Goal: Task Accomplishment & Management: Manage account settings

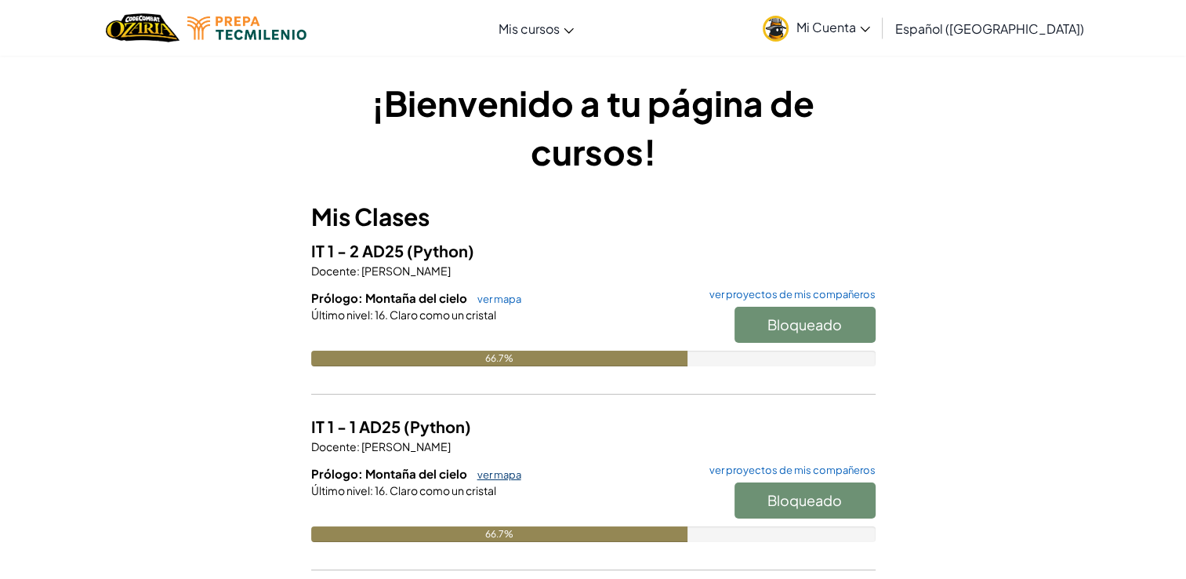
click at [505, 475] on link "ver mapa" at bounding box center [496, 474] width 52 height 13
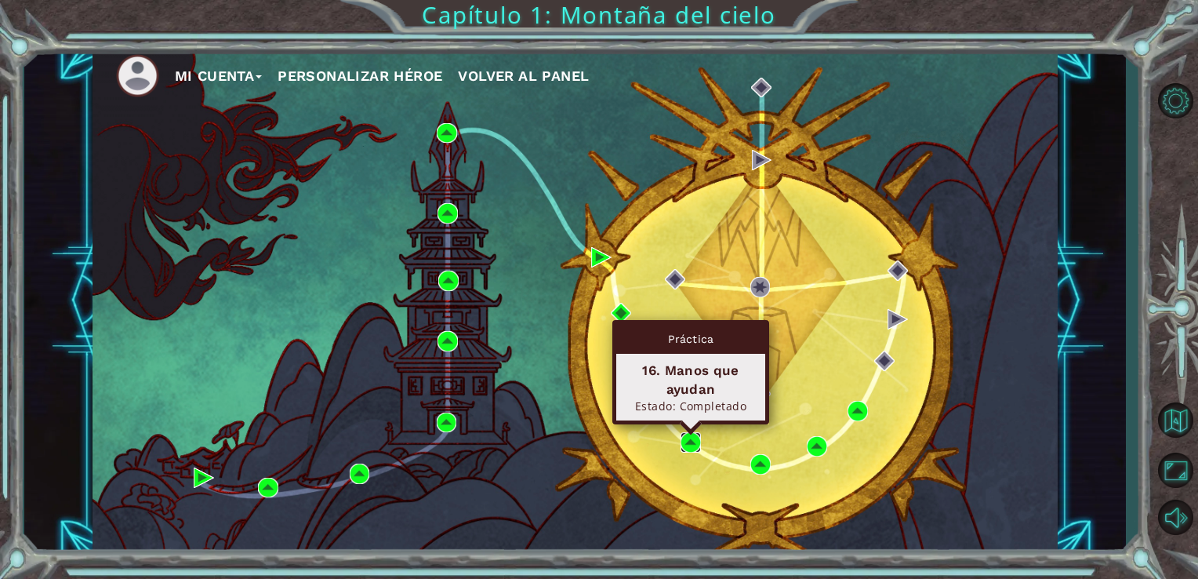
click at [697, 445] on img at bounding box center [691, 442] width 20 height 20
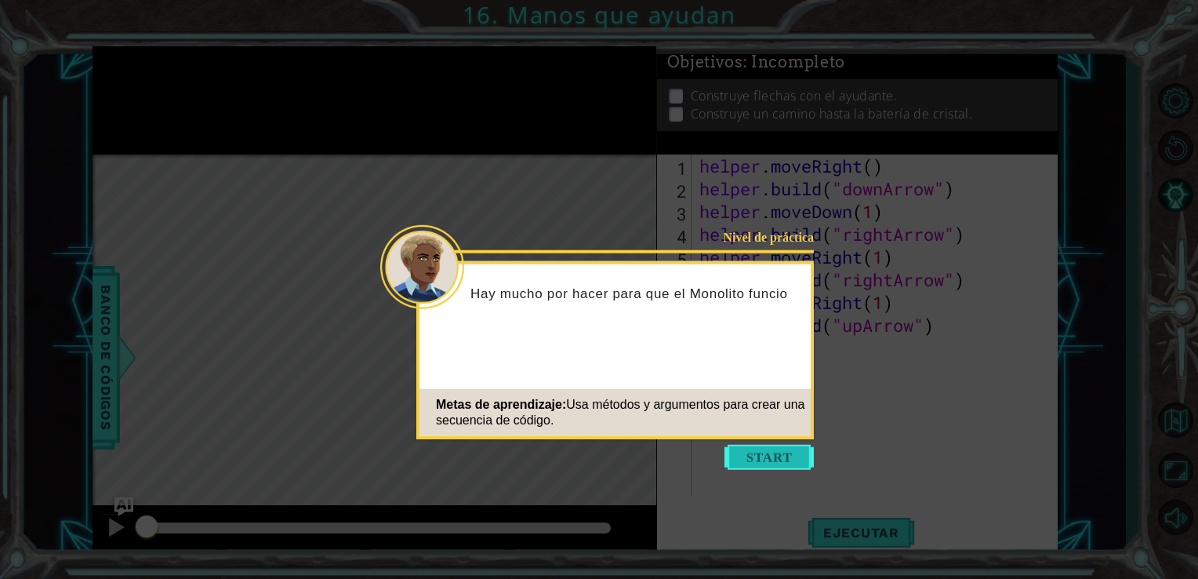
click at [752, 456] on button "Start" at bounding box center [769, 457] width 89 height 25
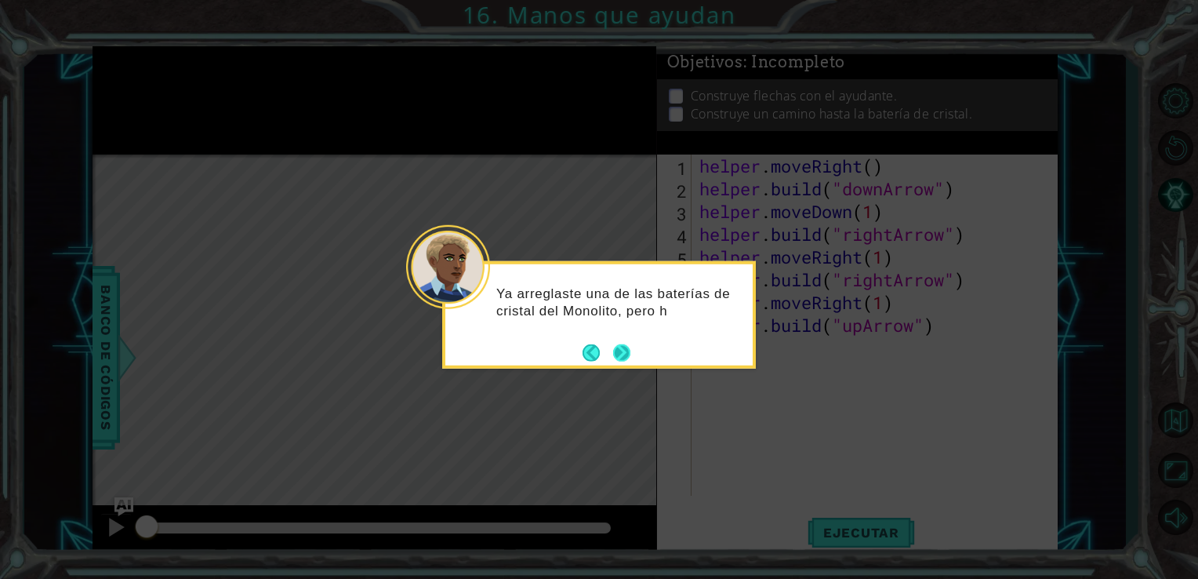
click at [621, 352] on button "Next" at bounding box center [621, 351] width 17 height 17
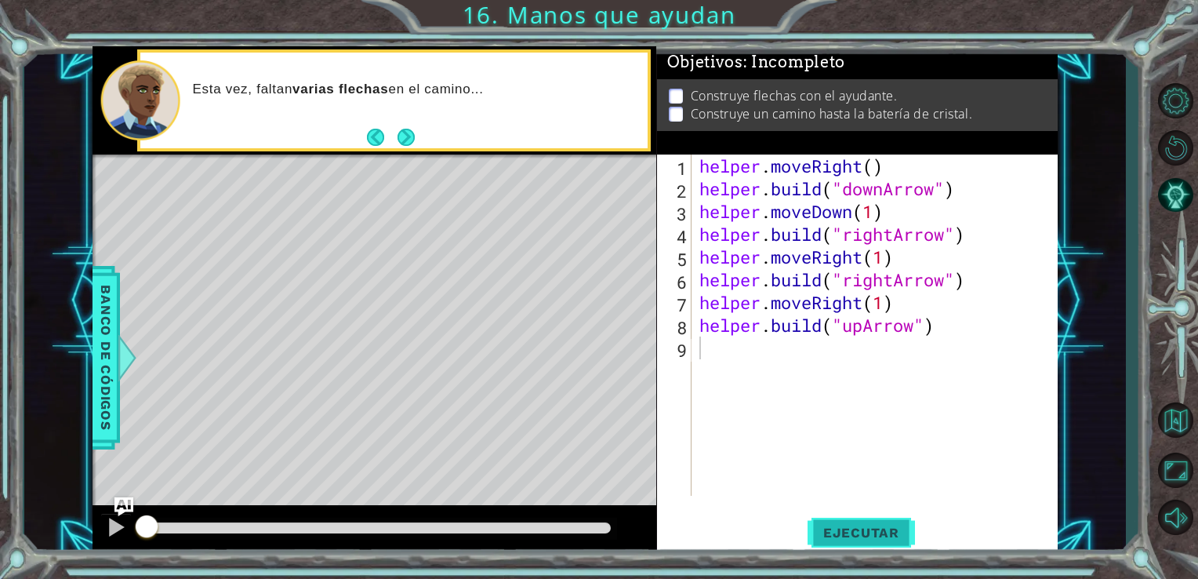
click at [872, 523] on button "Ejecutar" at bounding box center [861, 532] width 107 height 40
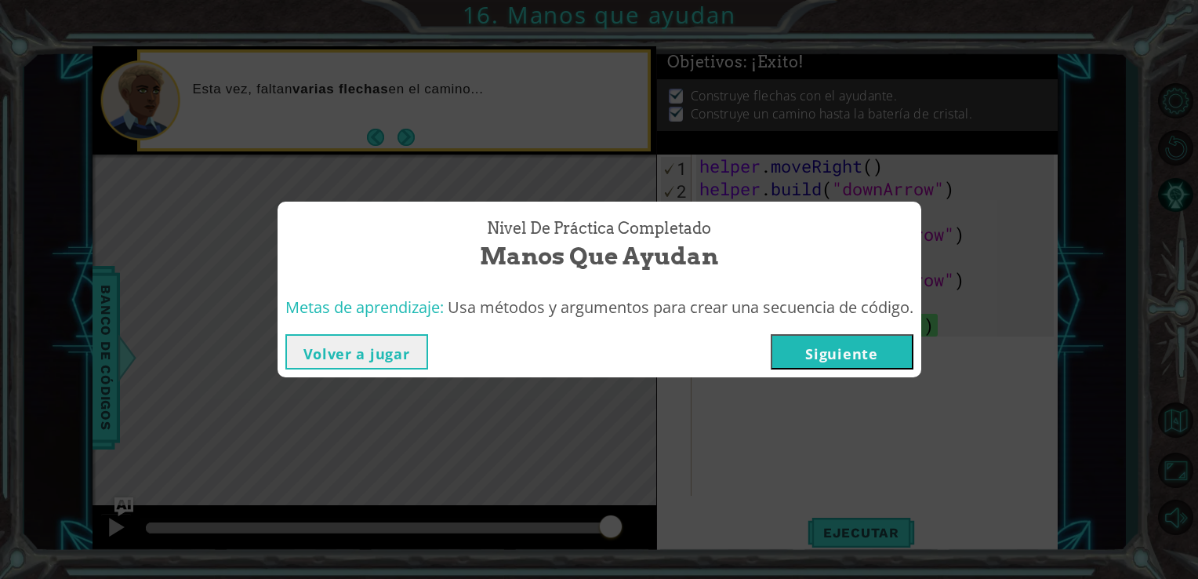
click at [828, 345] on button "Siguiente" at bounding box center [842, 351] width 143 height 35
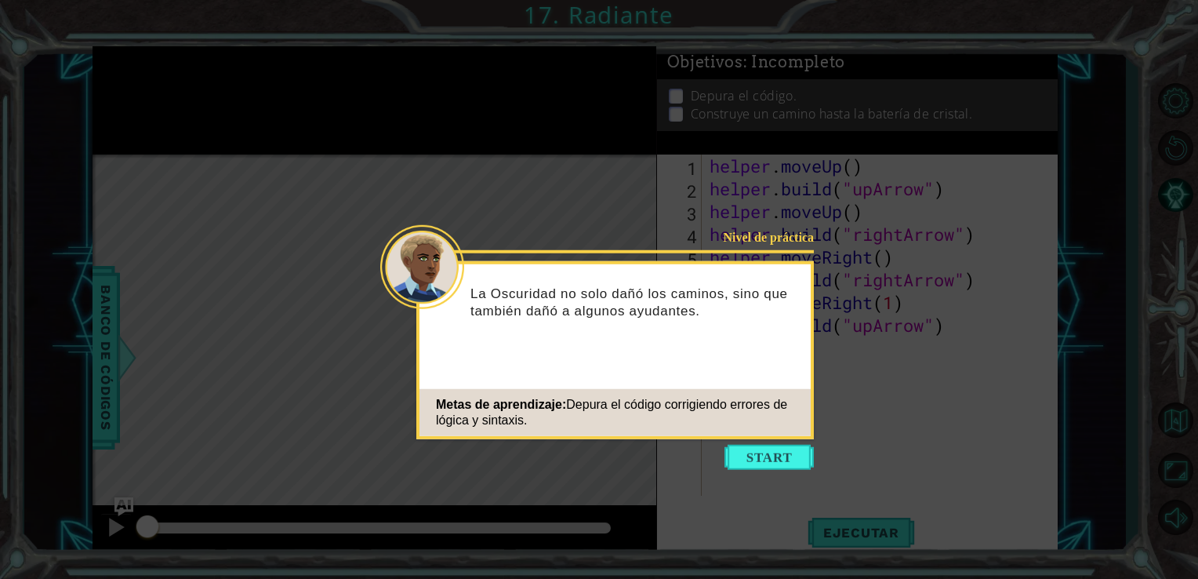
click at [776, 439] on icon at bounding box center [599, 289] width 1198 height 579
click at [776, 443] on icon at bounding box center [599, 289] width 1198 height 579
click at [776, 449] on button "Start" at bounding box center [769, 457] width 89 height 25
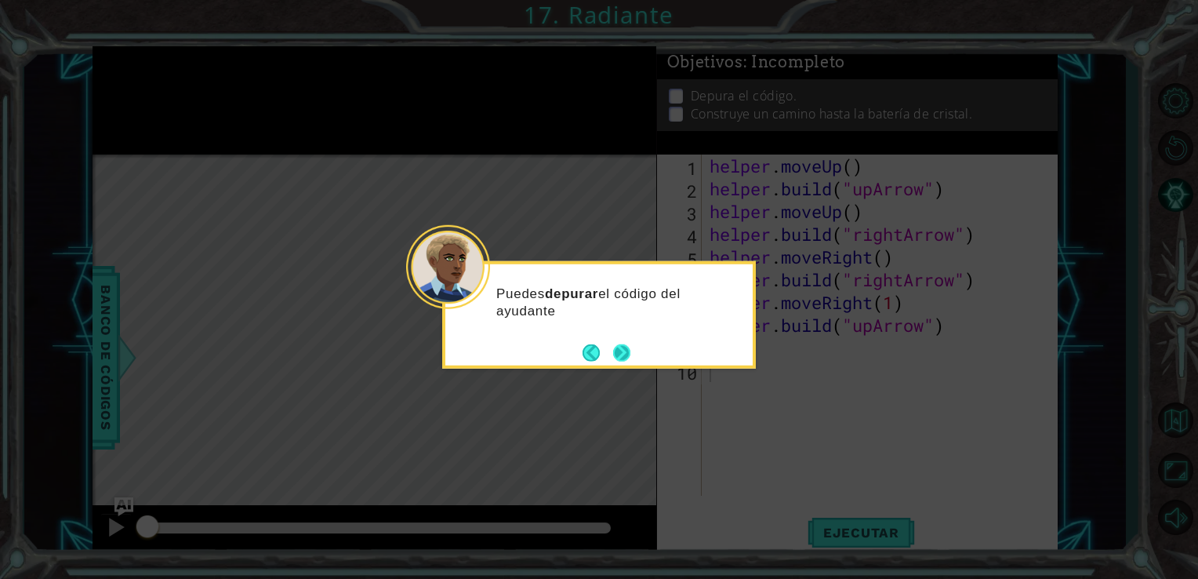
click at [625, 354] on button "Next" at bounding box center [621, 351] width 17 height 17
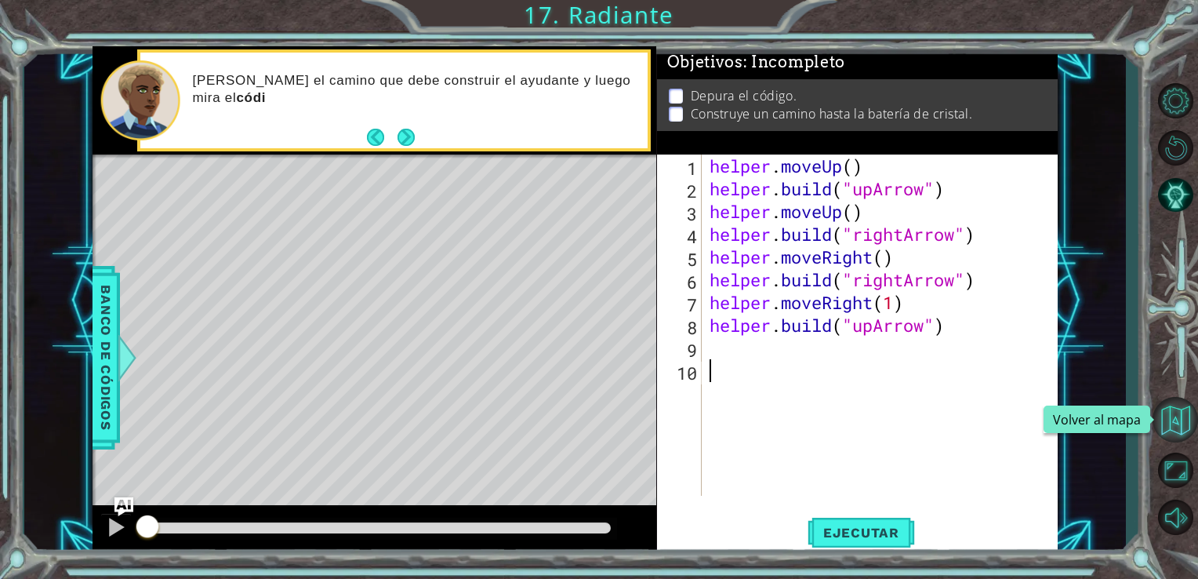
click at [1186, 425] on button "Volver al mapa" at bounding box center [1175, 419] width 45 height 45
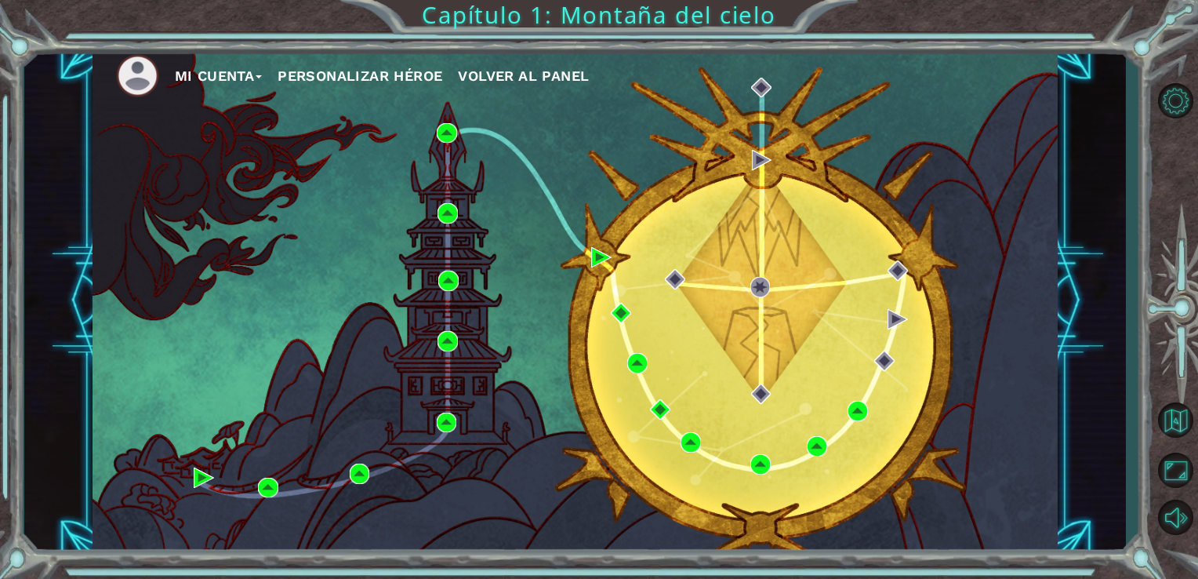
click at [217, 65] on button "Mi Cuenta" at bounding box center [219, 76] width 88 height 24
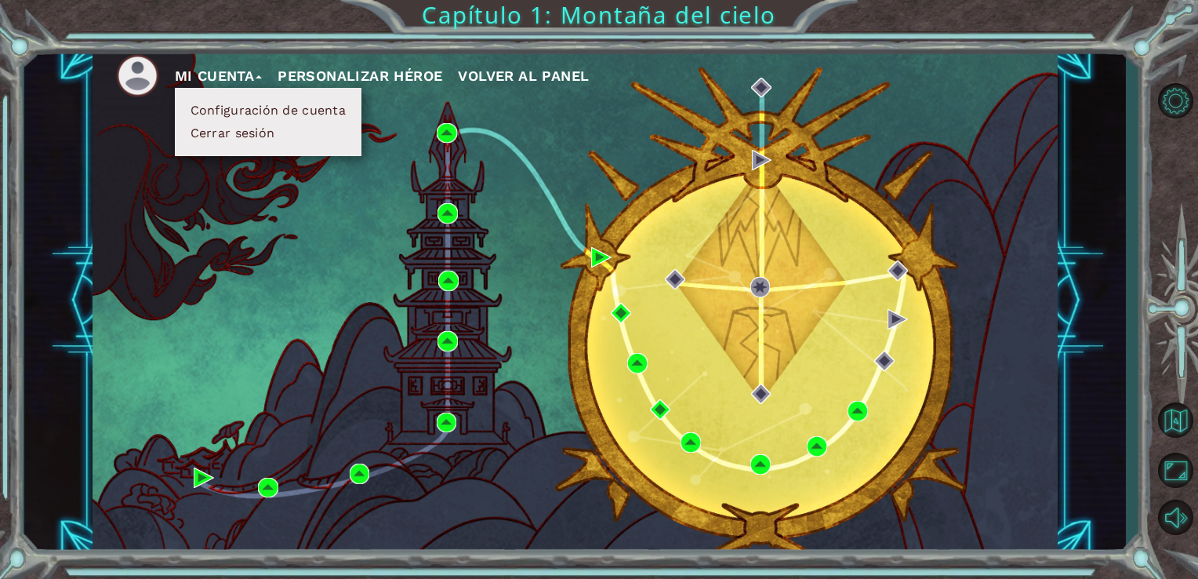
click at [279, 114] on button "Configuración de cuenta" at bounding box center [268, 110] width 165 height 17
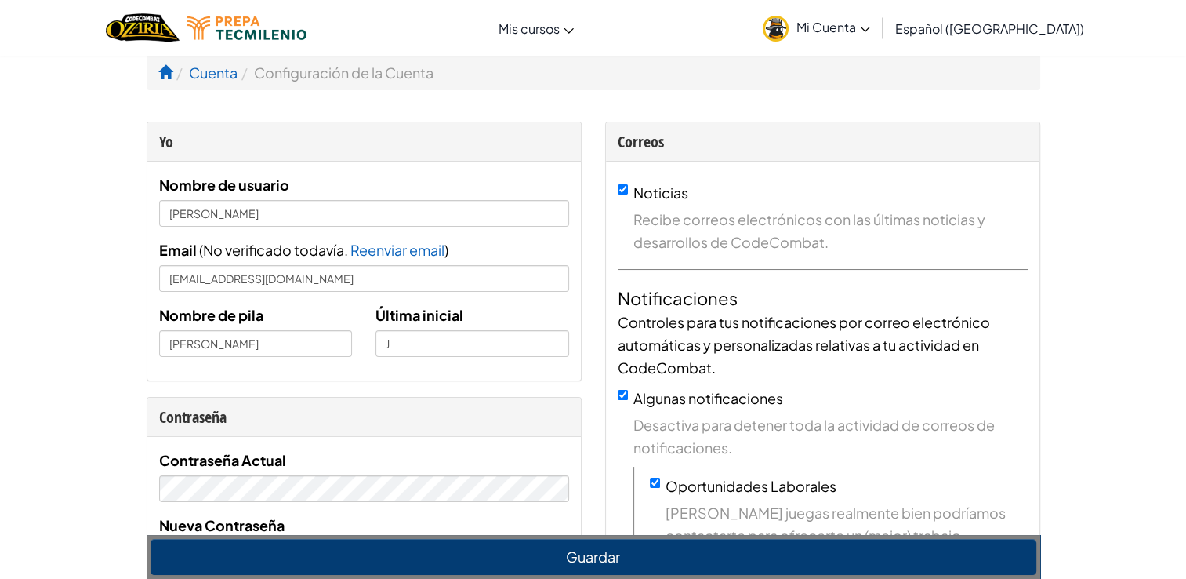
click at [827, 38] on link "Mi Cuenta" at bounding box center [816, 27] width 123 height 49
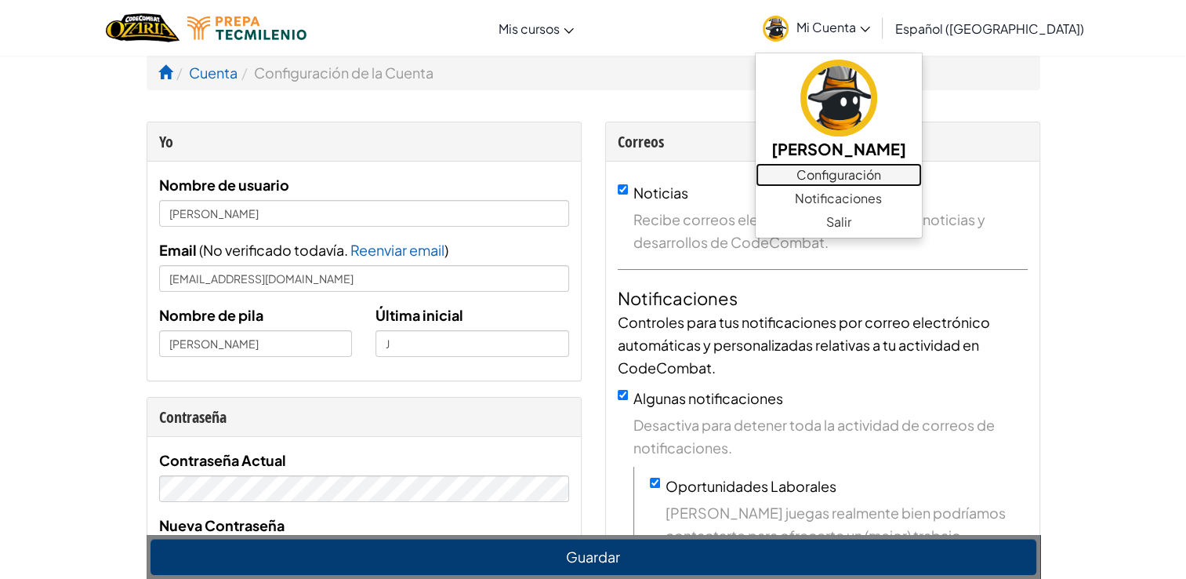
click at [922, 176] on link "Configuración" at bounding box center [839, 175] width 166 height 24
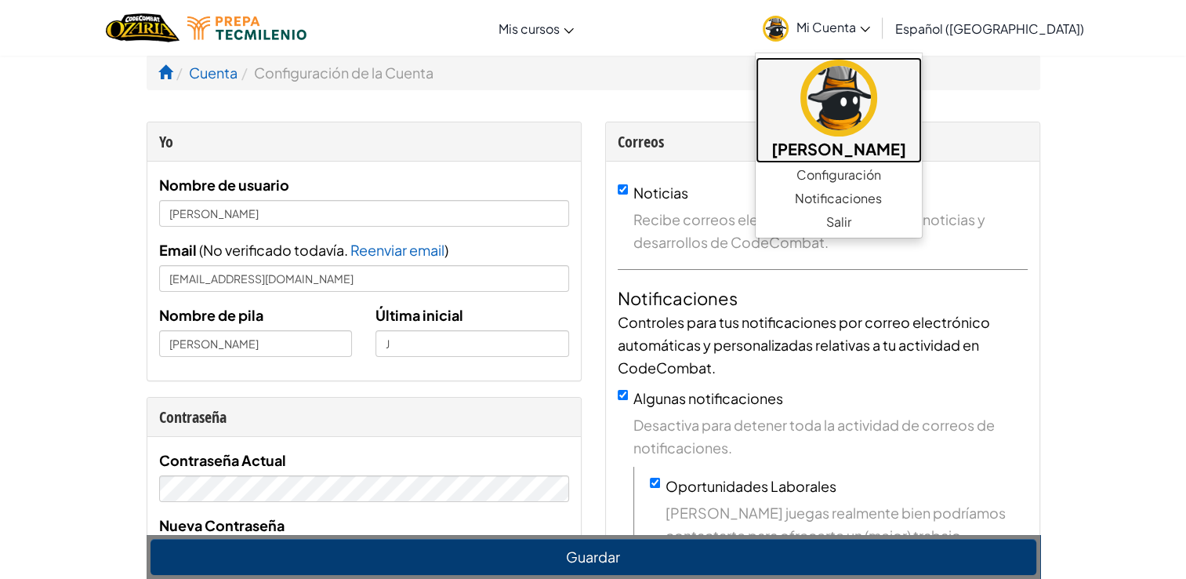
click at [877, 96] on img at bounding box center [839, 98] width 77 height 77
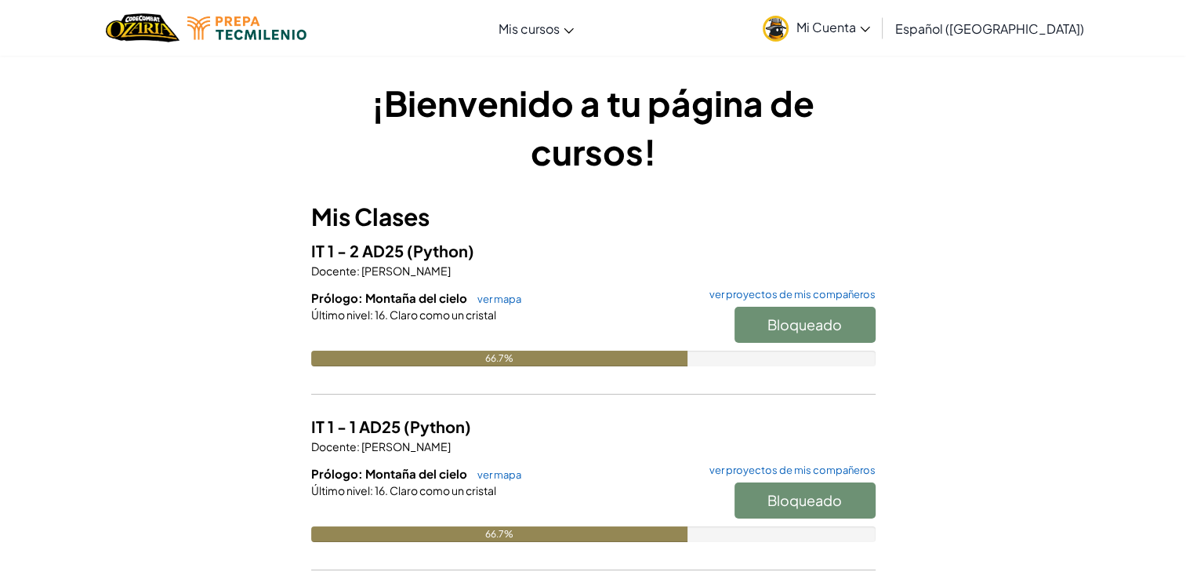
click at [846, 20] on span "Mi Cuenta" at bounding box center [834, 27] width 74 height 16
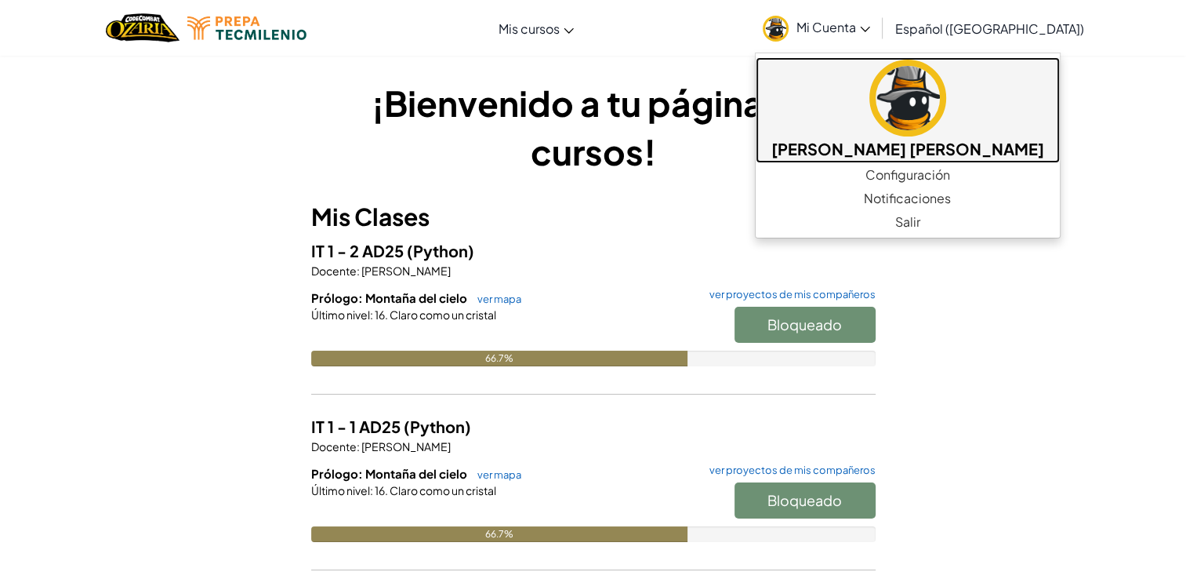
click at [870, 96] on img at bounding box center [908, 98] width 77 height 77
